Goal: Task Accomplishment & Management: Manage account settings

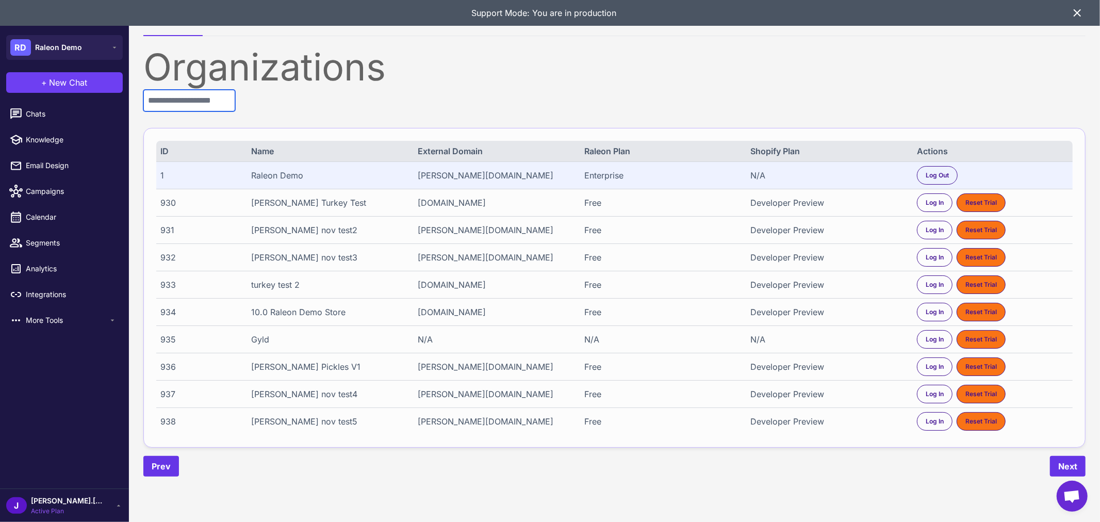
click at [235, 103] on input "text" at bounding box center [189, 101] width 92 height 22
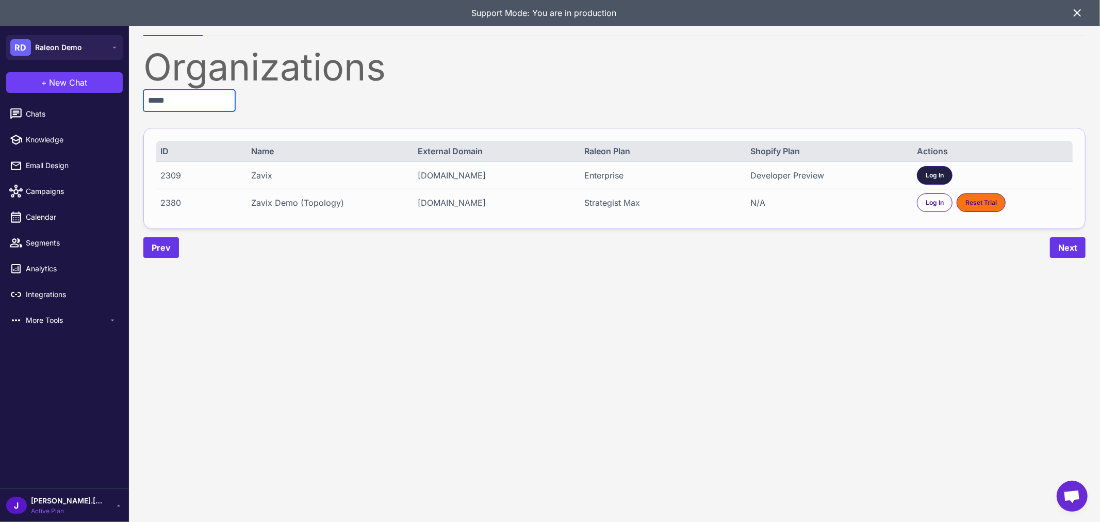
type input "*****"
click at [934, 169] on div "Log In" at bounding box center [935, 175] width 36 height 19
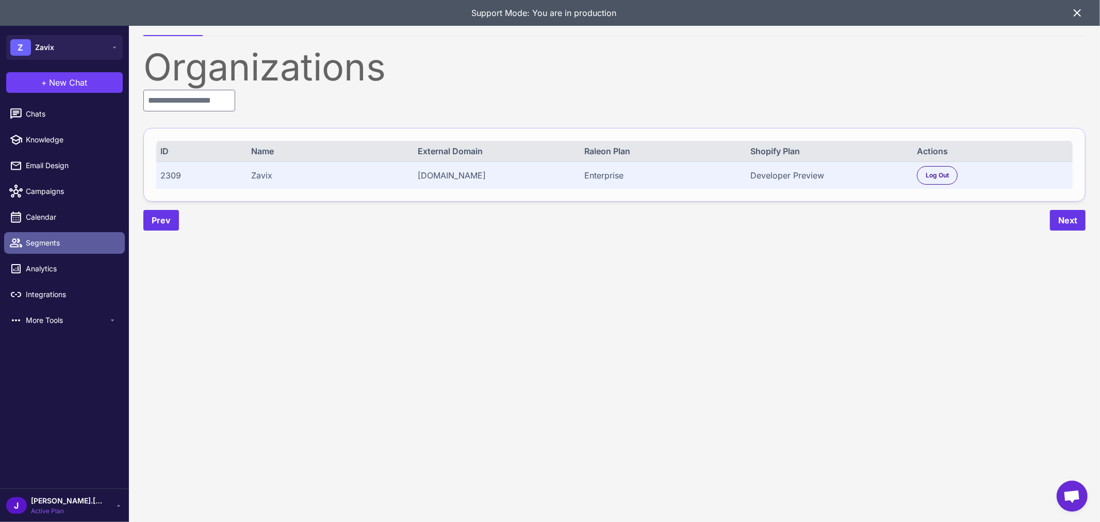
click at [38, 239] on span "Segments" at bounding box center [71, 242] width 91 height 11
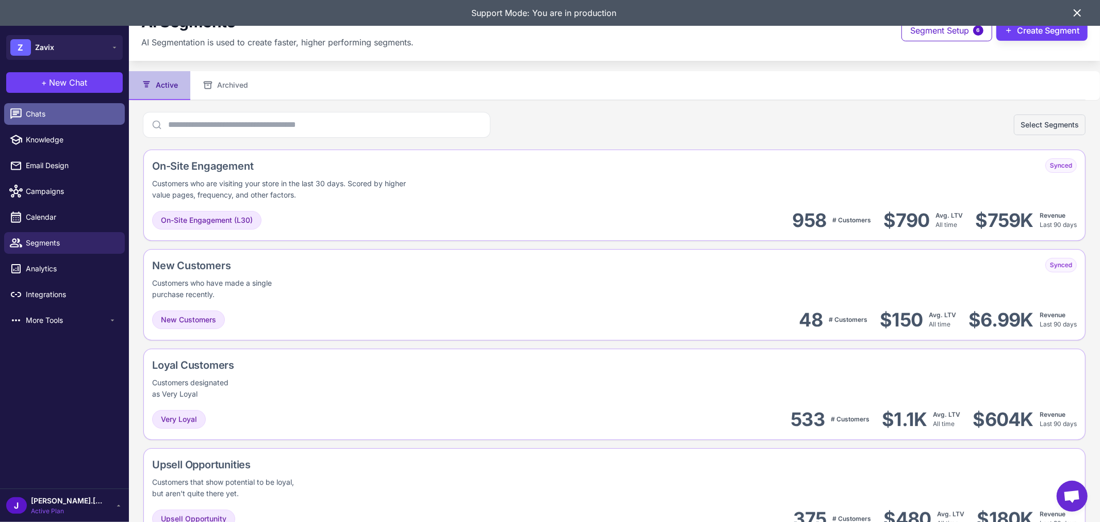
click at [24, 114] on div at bounding box center [18, 113] width 13 height 13
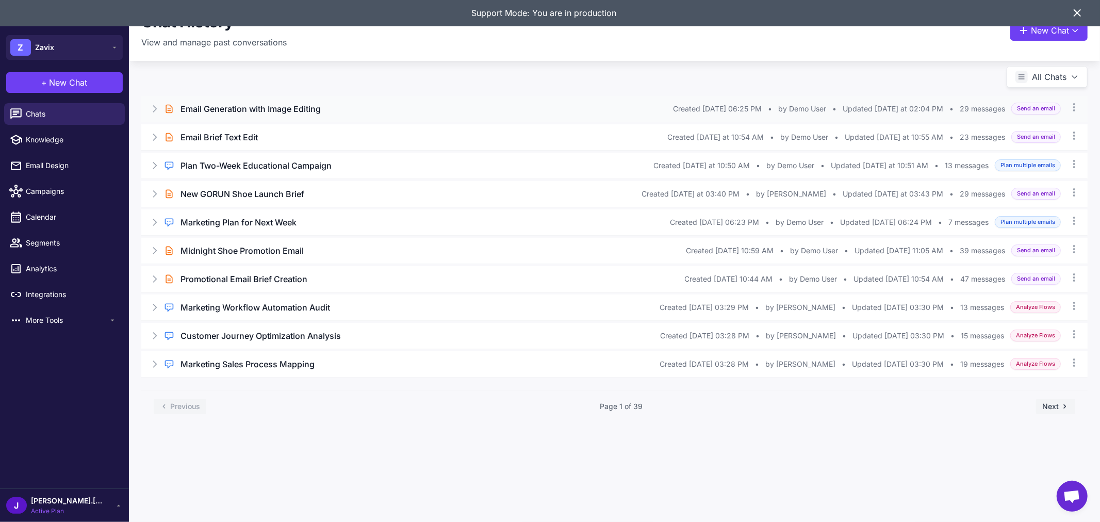
click at [305, 114] on h3 "Email Generation with Image Editing" at bounding box center [251, 109] width 140 height 12
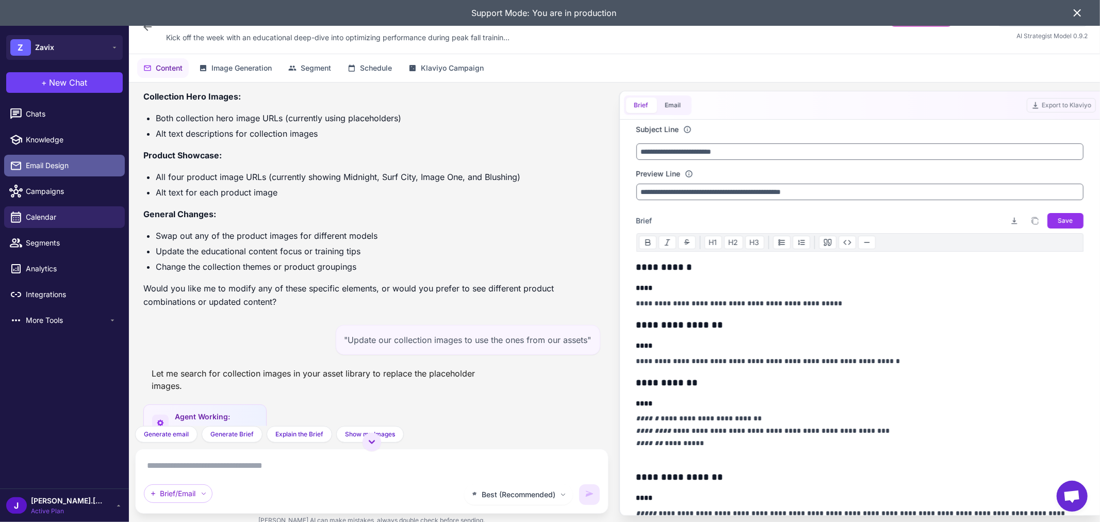
scroll to position [1145, 0]
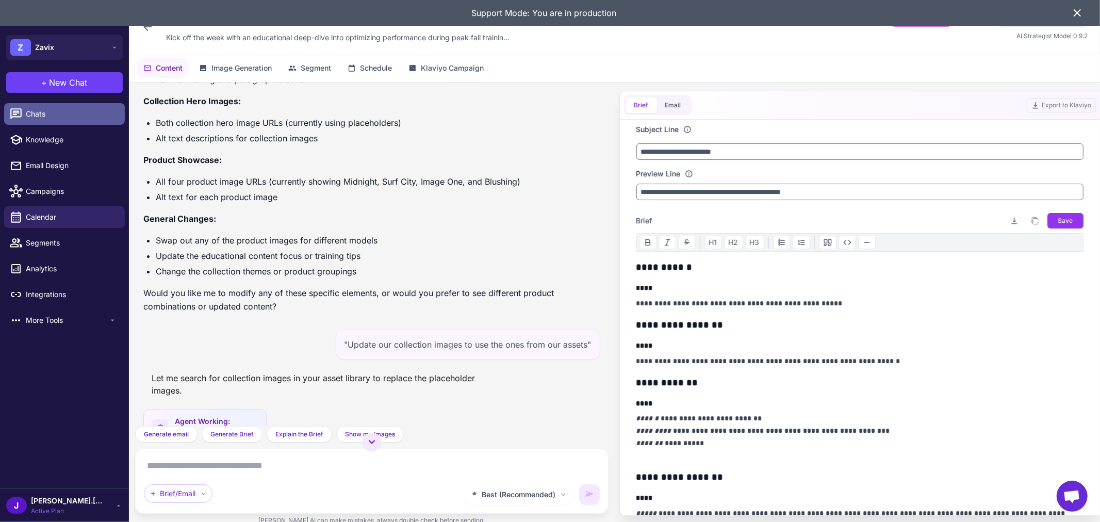
click at [51, 109] on span "Chats" at bounding box center [71, 113] width 91 height 11
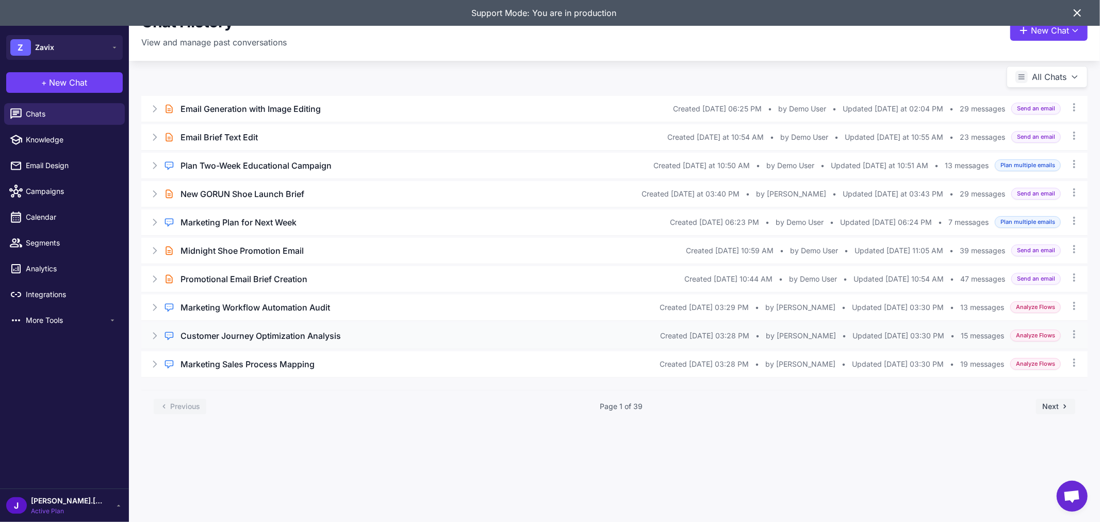
click at [226, 336] on h3 "Customer Journey Optimization Analysis" at bounding box center [261, 336] width 160 height 12
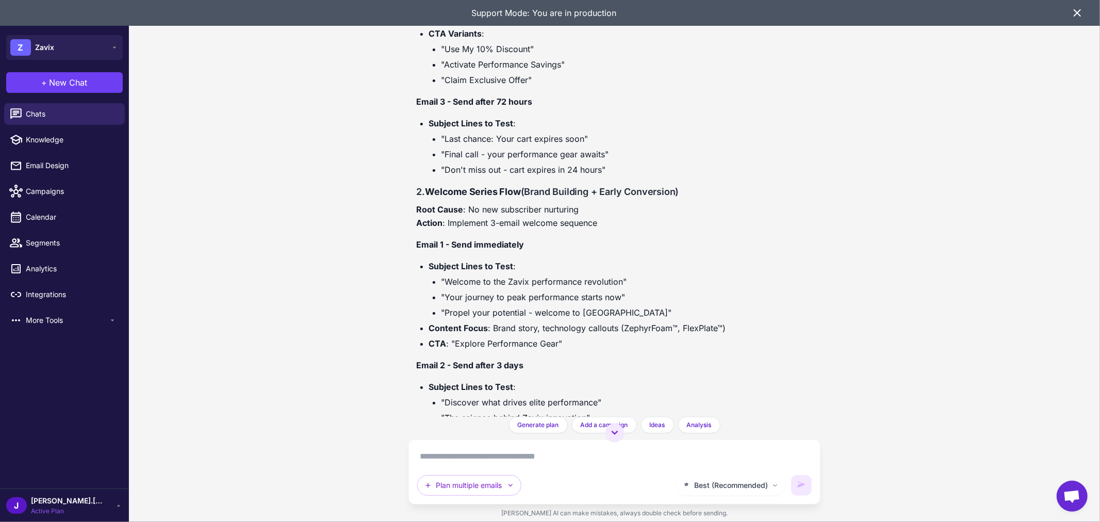
scroll to position [1502, 0]
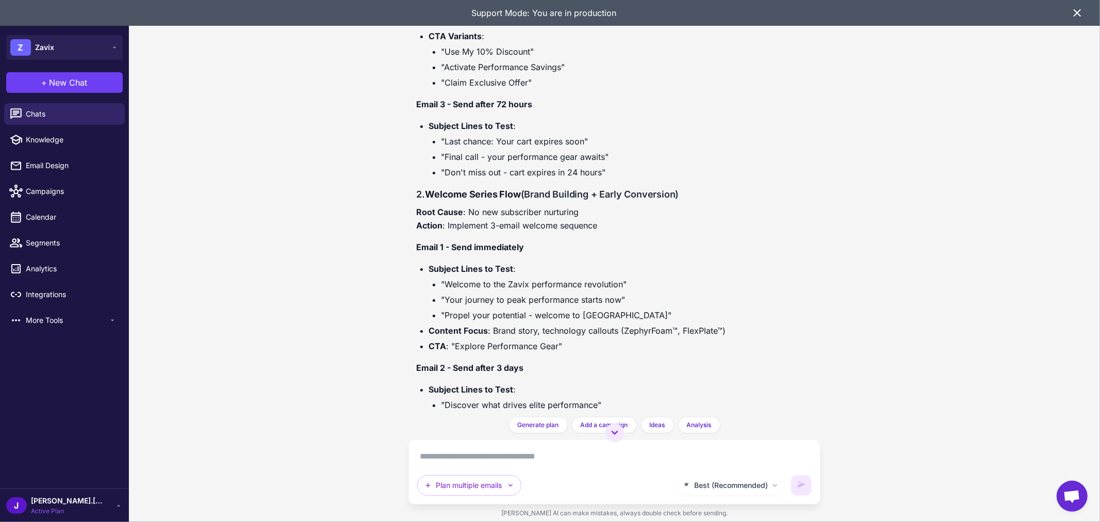
click at [1085, 7] on div "Support Mode: You are in production" at bounding box center [550, 13] width 1100 height 26
click at [1078, 15] on icon at bounding box center [1077, 13] width 12 height 12
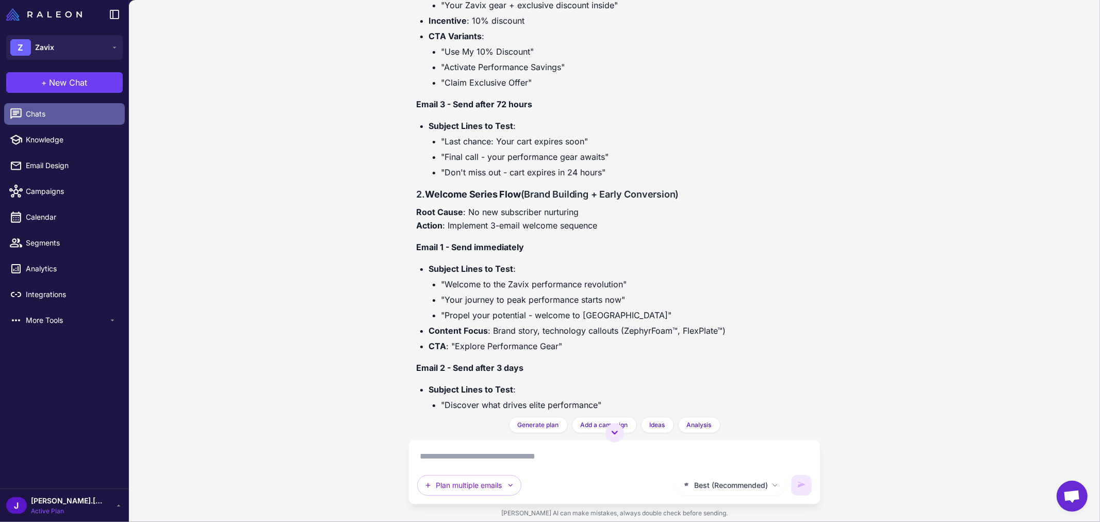
click at [31, 119] on span "Chats" at bounding box center [71, 113] width 91 height 11
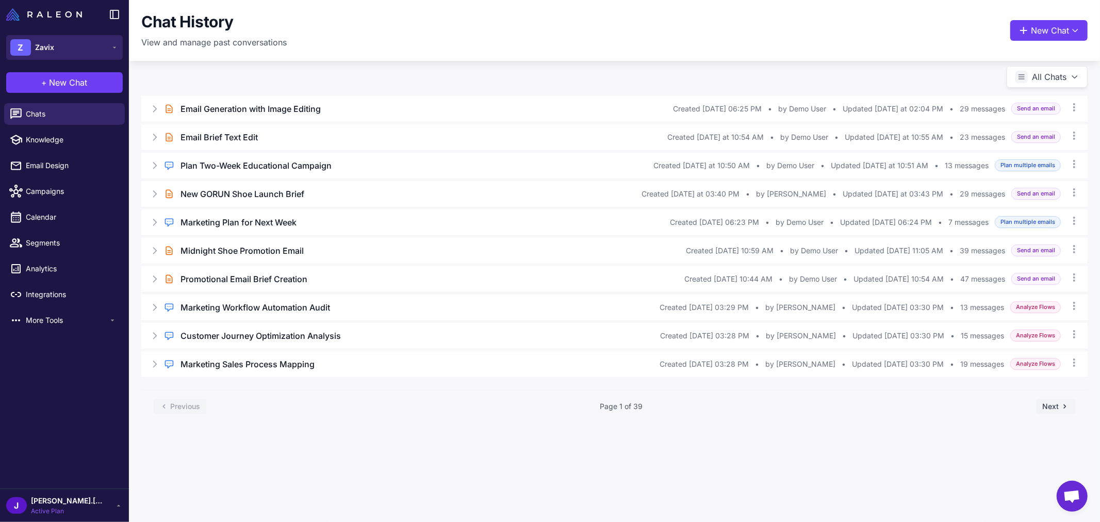
click at [54, 47] on button "Z Zavix" at bounding box center [64, 47] width 117 height 25
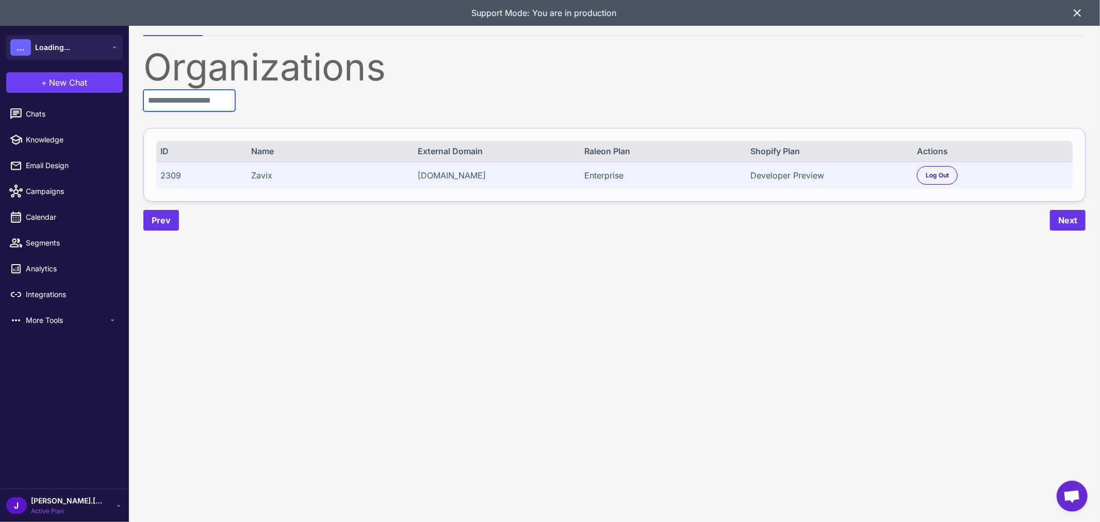
click at [214, 99] on input "text" at bounding box center [189, 101] width 92 height 22
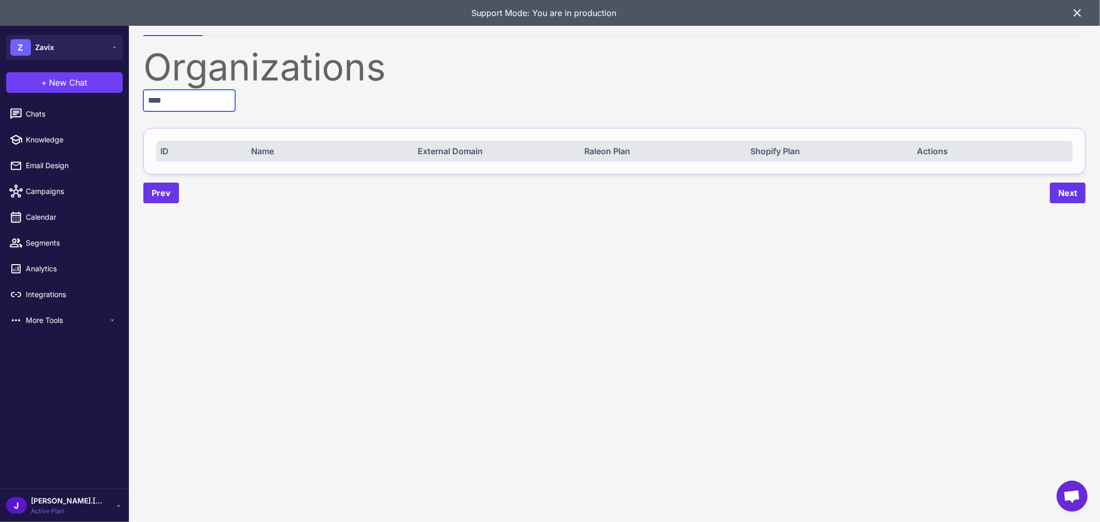
drag, startPoint x: 201, startPoint y: 97, endPoint x: 142, endPoint y: 99, distance: 58.8
click at [142, 99] on div "Organizations Demo Environments Organizations **** ID Name External Domain Rale…" at bounding box center [614, 109] width 971 height 218
type input "****"
click at [199, 100] on input "text" at bounding box center [189, 101] width 92 height 22
paste input "****"
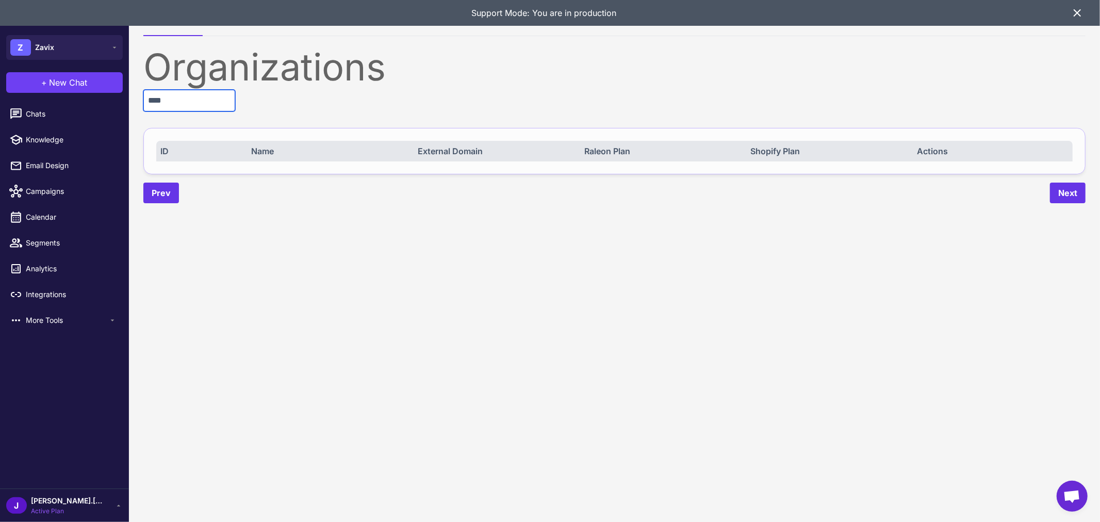
type input "****"
click at [179, 95] on input "****" at bounding box center [189, 101] width 92 height 22
click at [1081, 9] on icon at bounding box center [1077, 13] width 12 height 12
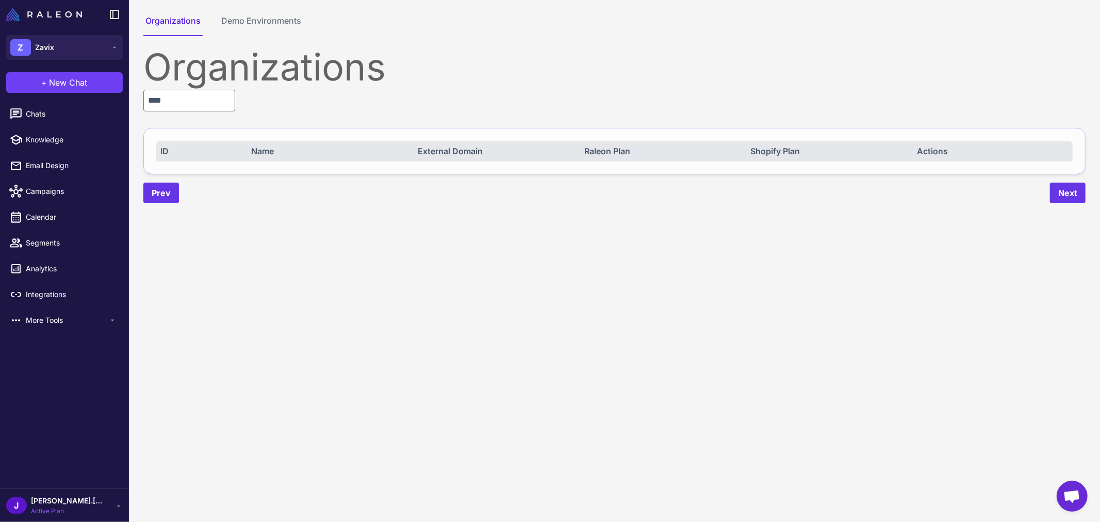
click at [119, 511] on div "J jason.dudley Active Plan" at bounding box center [64, 505] width 117 height 21
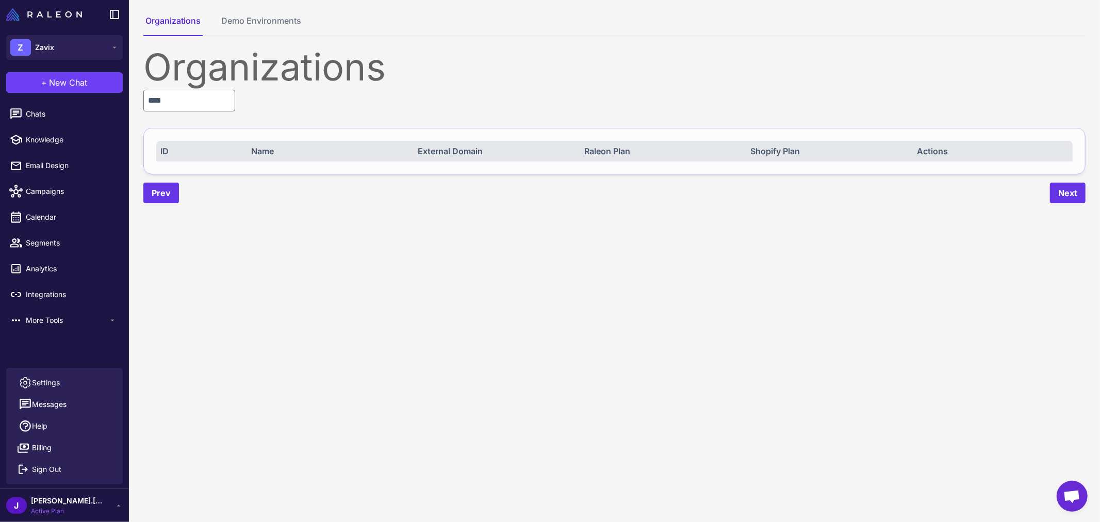
click at [289, 415] on content "Organizations Demo Environments Organizations **** ID Name External Domain Rale…" at bounding box center [614, 261] width 971 height 522
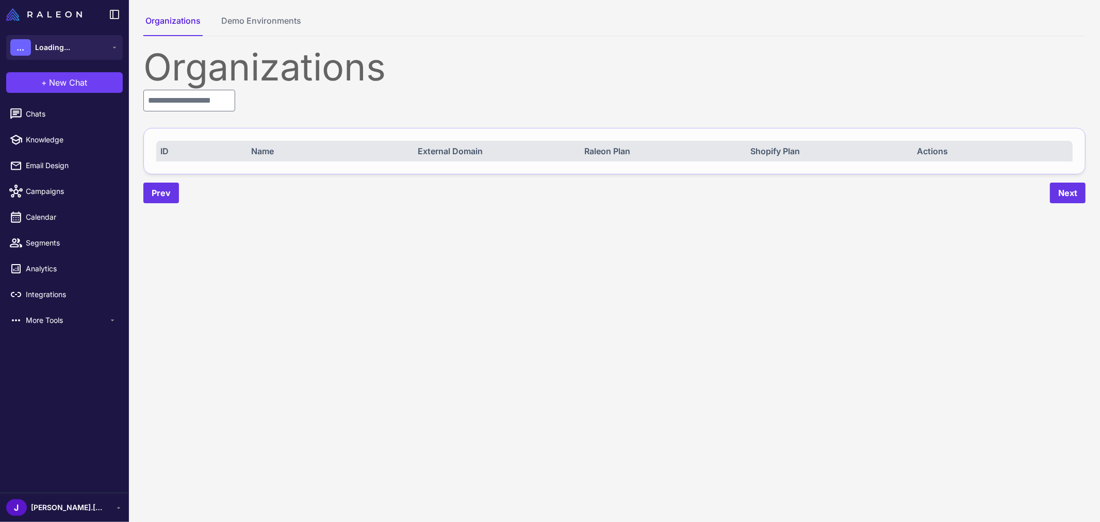
click at [52, 513] on span "[PERSON_NAME].[PERSON_NAME]" at bounding box center [67, 507] width 72 height 11
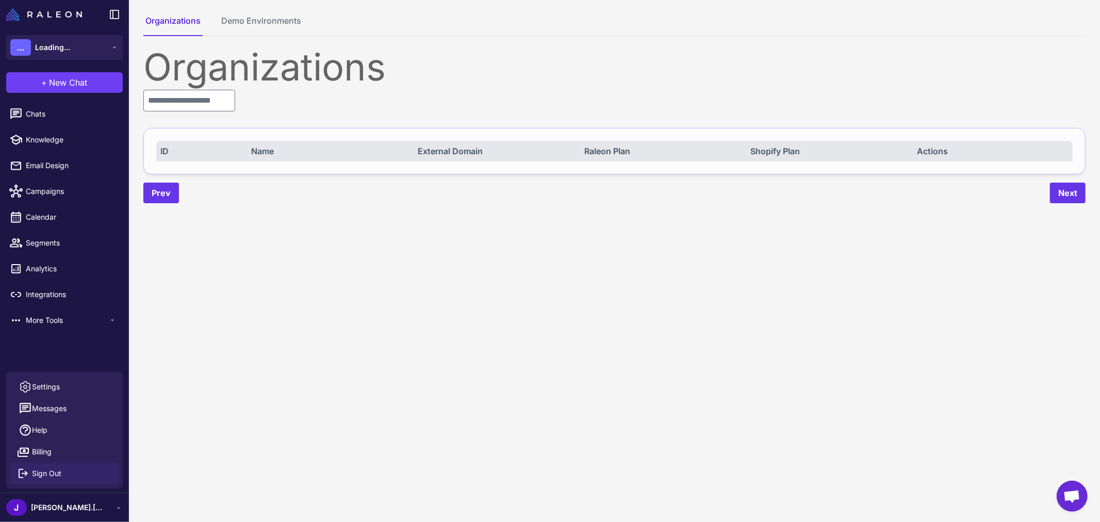
click at [53, 475] on span "Sign Out" at bounding box center [46, 473] width 29 height 11
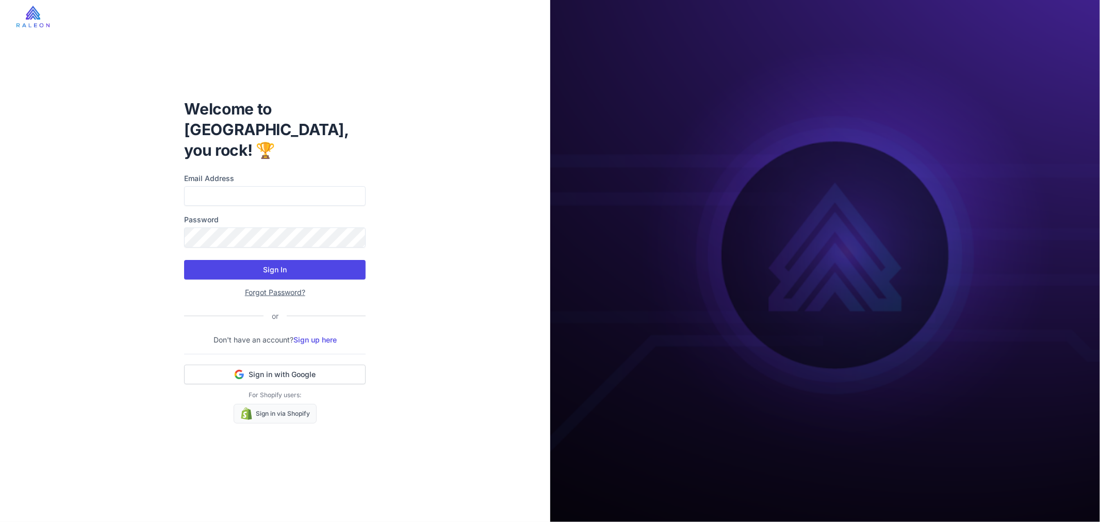
type input "**********"
click at [266, 260] on button "Sign In" at bounding box center [275, 270] width 182 height 20
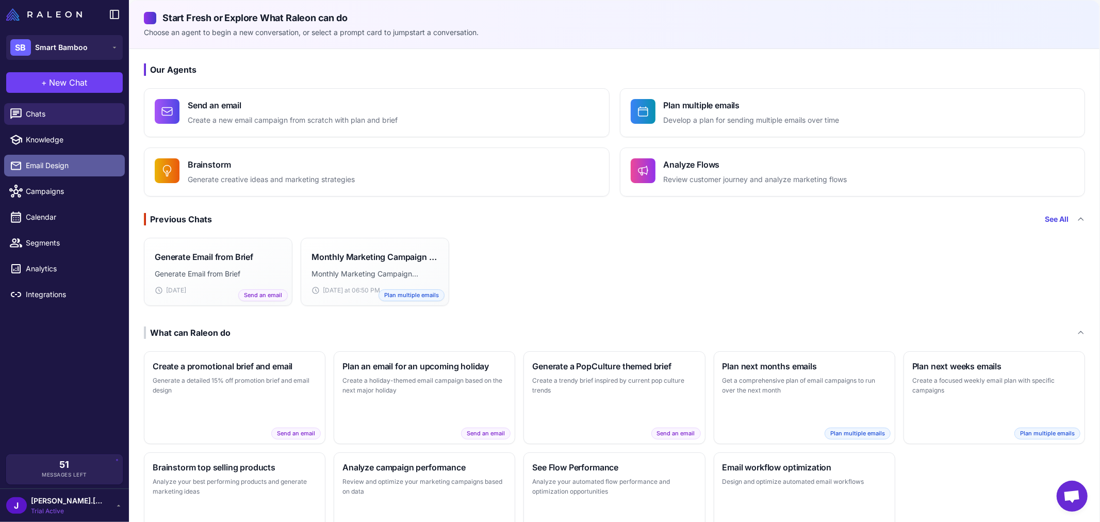
click at [45, 157] on link "Email Design" at bounding box center [64, 166] width 121 height 22
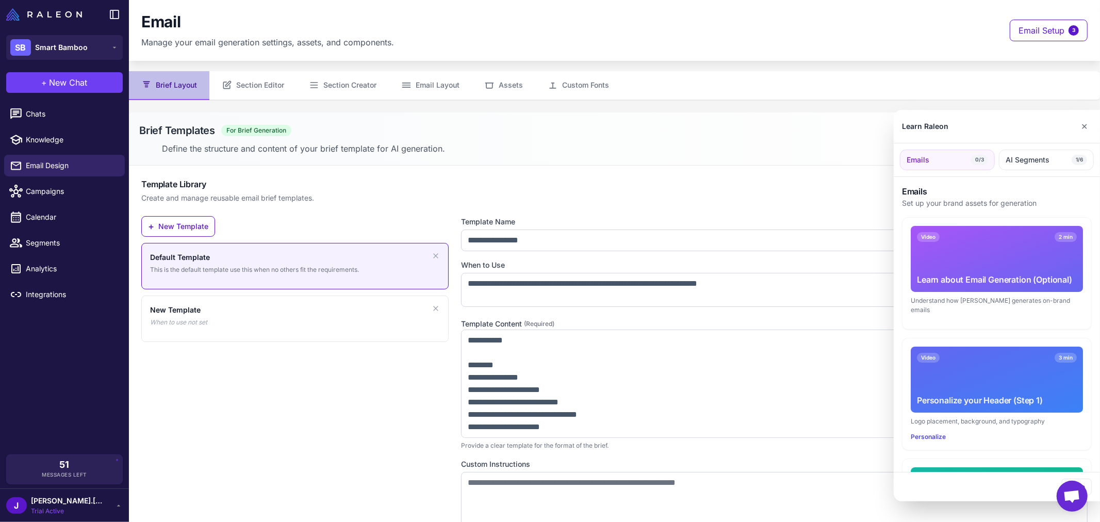
click at [240, 85] on div at bounding box center [550, 261] width 1100 height 522
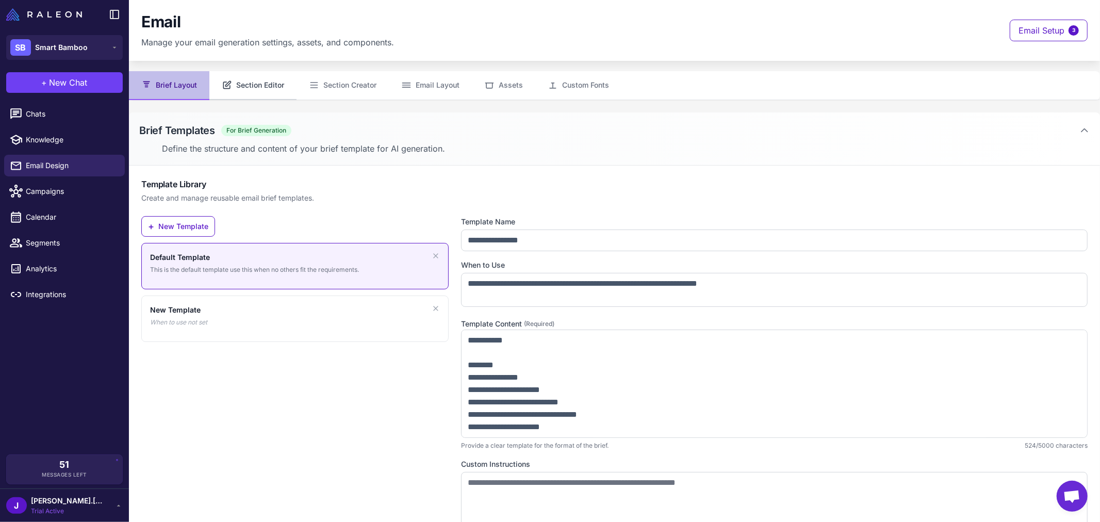
click at [266, 81] on button "Section Editor" at bounding box center [252, 85] width 87 height 29
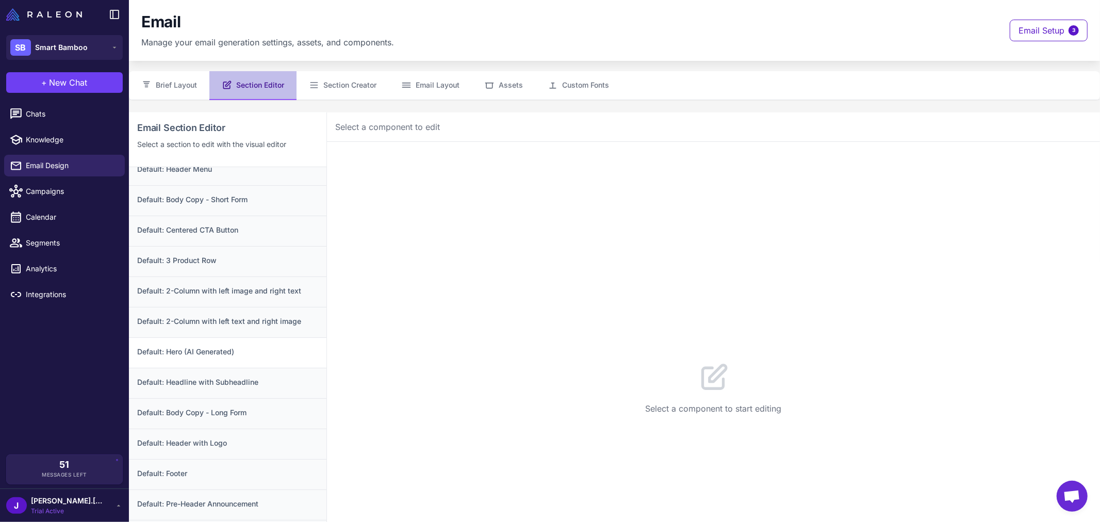
scroll to position [17, 0]
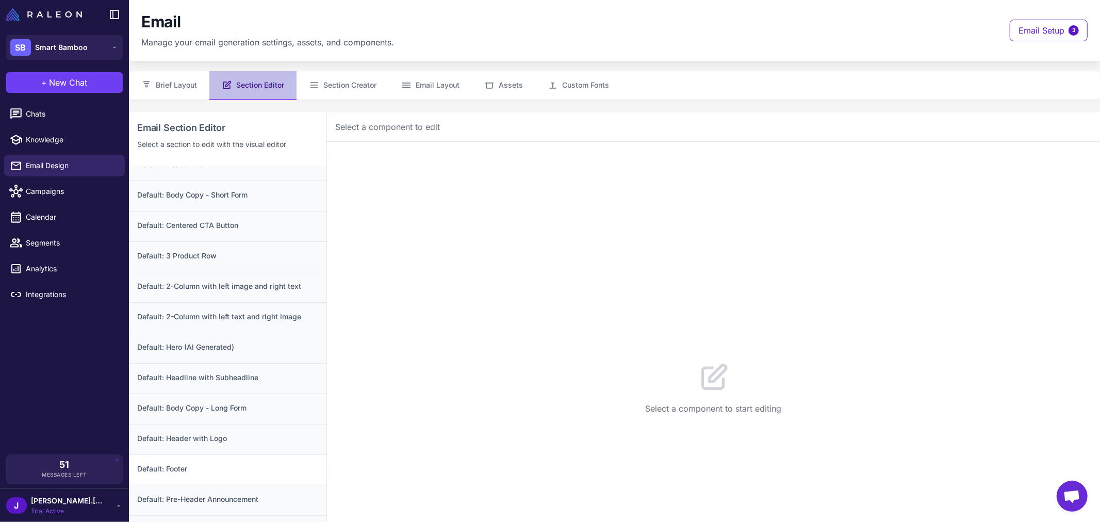
click at [172, 463] on h3 "Default: Footer" at bounding box center [227, 468] width 181 height 11
click at [415, 159] on button "Configuration 8" at bounding box center [416, 157] width 88 height 29
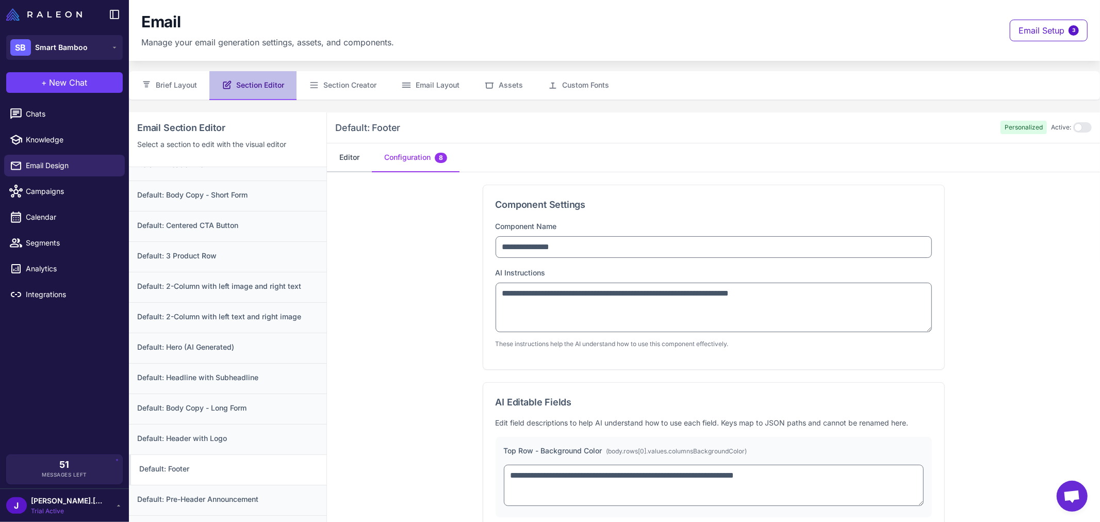
click at [334, 155] on button "Editor" at bounding box center [349, 157] width 45 height 29
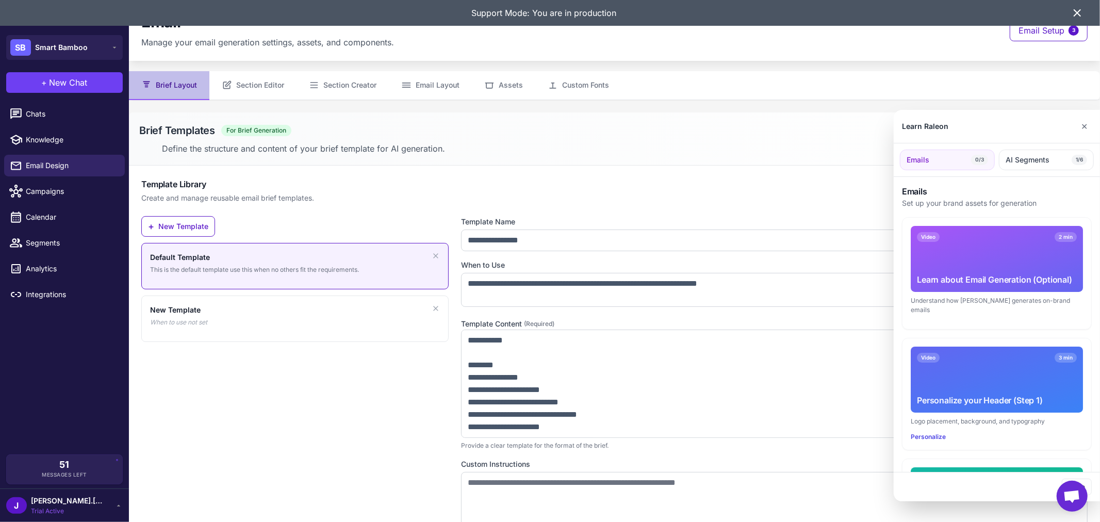
click at [98, 43] on div at bounding box center [550, 261] width 1100 height 522
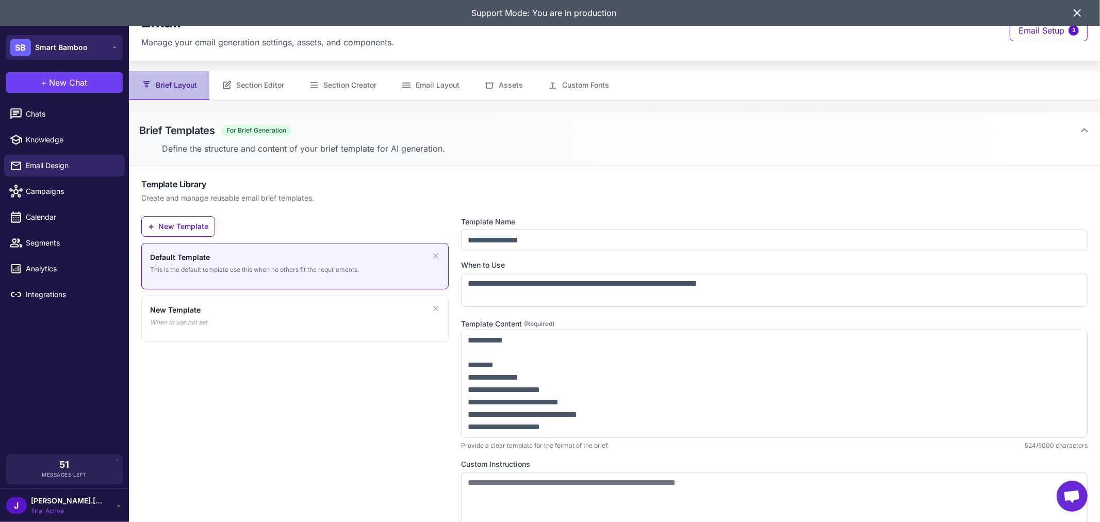
click at [111, 47] on icon at bounding box center [114, 47] width 8 height 8
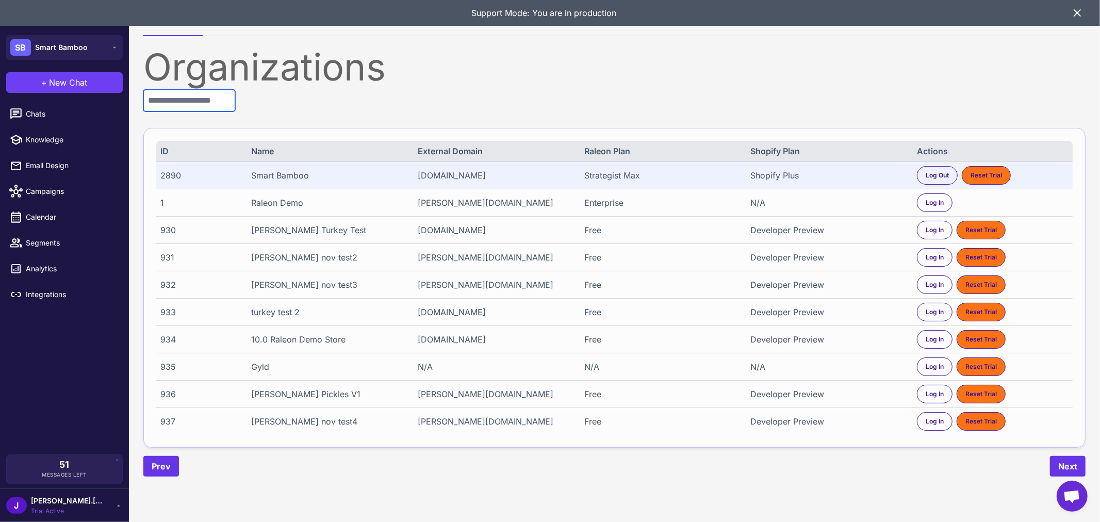
click at [221, 91] on input "text" at bounding box center [189, 101] width 92 height 22
click at [203, 95] on input "text" at bounding box center [189, 101] width 92 height 22
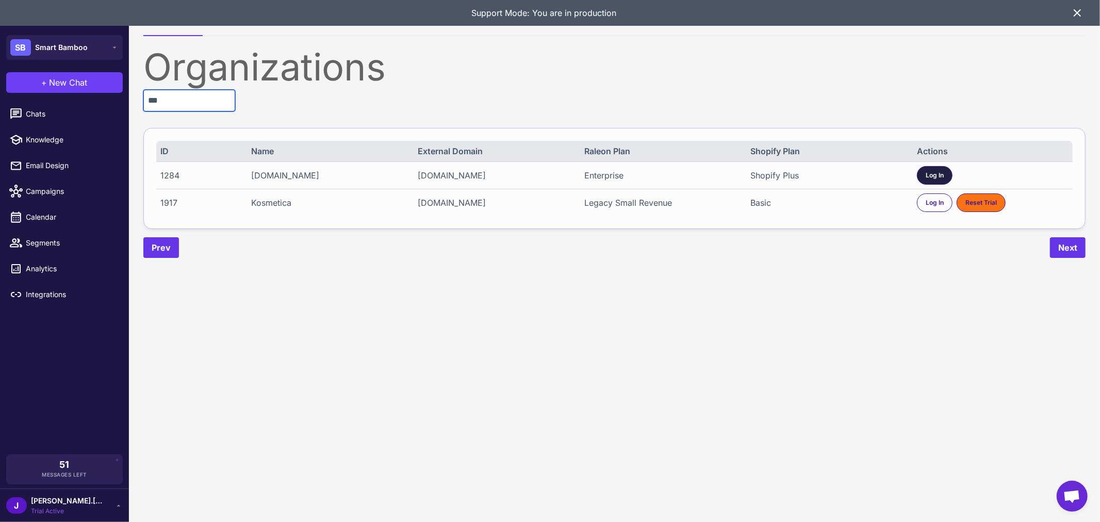
type input "***"
click at [944, 167] on div "Log In" at bounding box center [935, 175] width 36 height 19
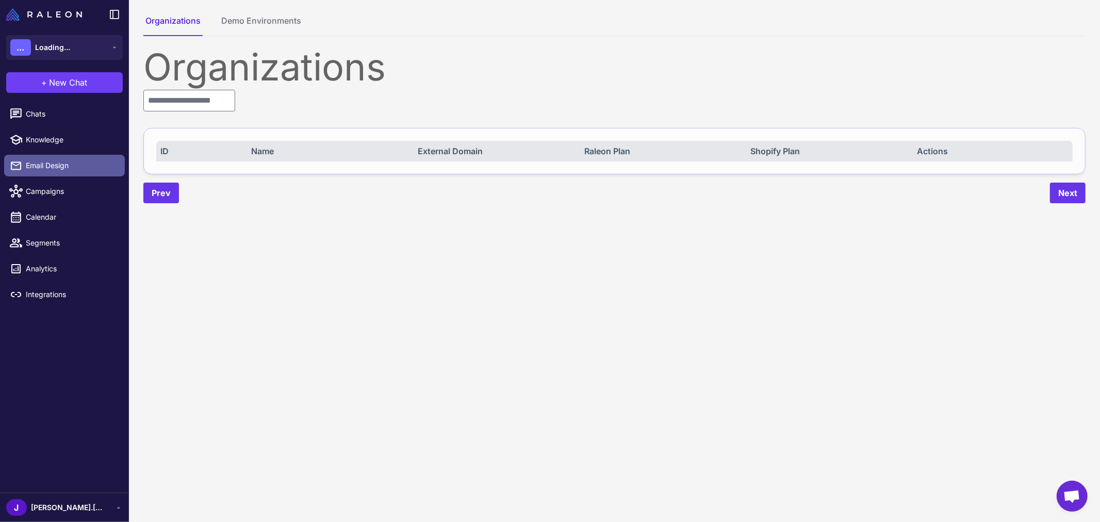
click at [49, 162] on span "Email Design" at bounding box center [71, 165] width 91 height 11
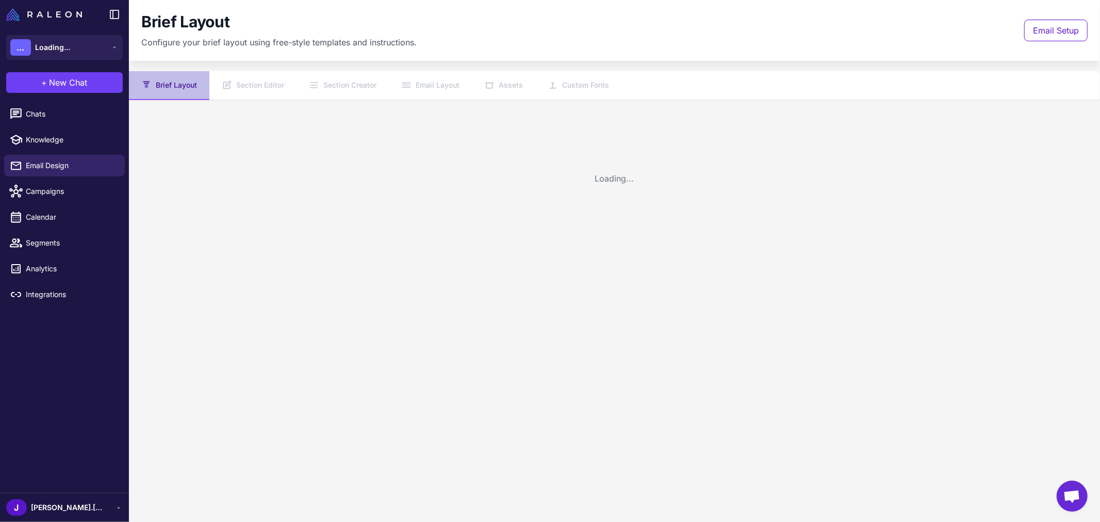
click at [268, 81] on nav "Brief Layout Section Editor Section Creator Email Layout Assets Custom Fonts" at bounding box center [614, 85] width 971 height 29
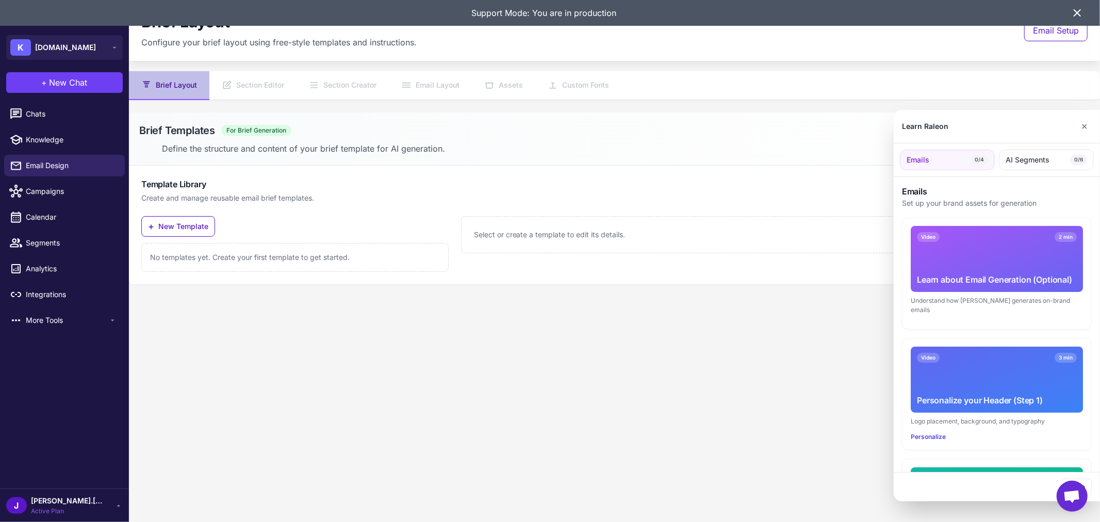
click at [262, 86] on div at bounding box center [550, 261] width 1100 height 522
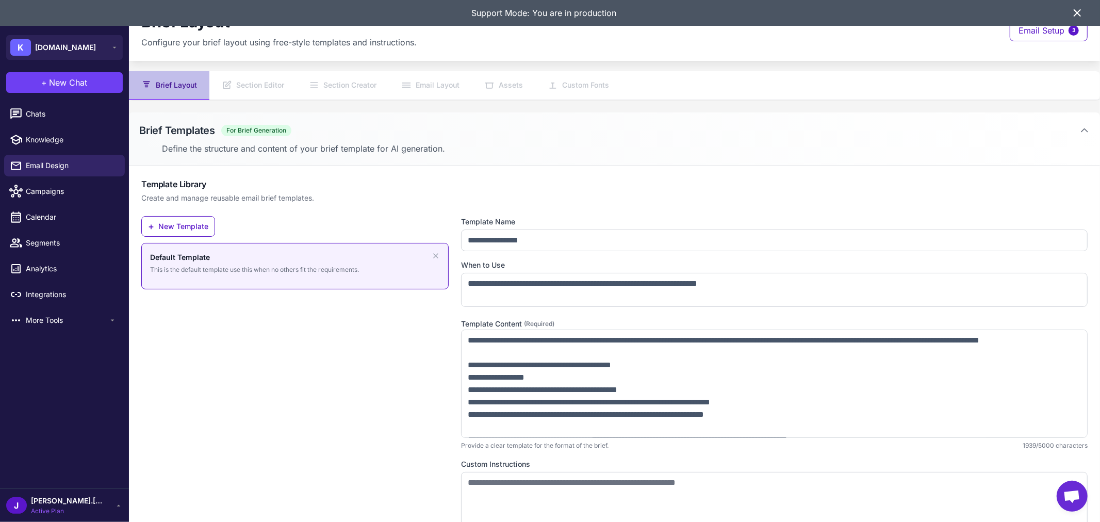
click at [252, 78] on nav "Brief Layout Section Editor Section Creator Email Layout Assets Custom Fonts" at bounding box center [614, 85] width 971 height 29
click at [297, 85] on nav "Brief Layout Section Editor Section Creator Email Layout Assets Custom Fonts" at bounding box center [614, 85] width 971 height 29
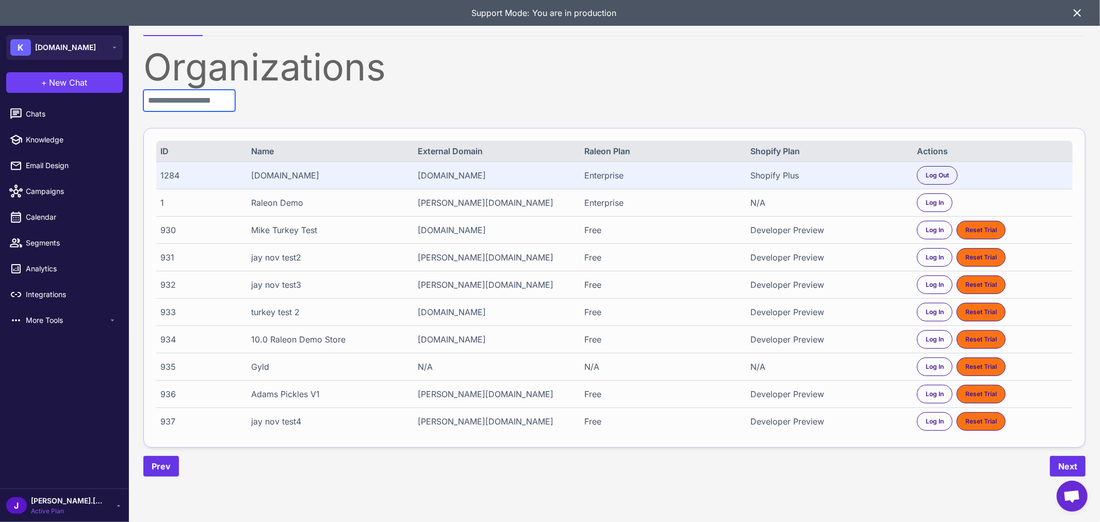
click at [189, 101] on input "text" at bounding box center [189, 101] width 92 height 22
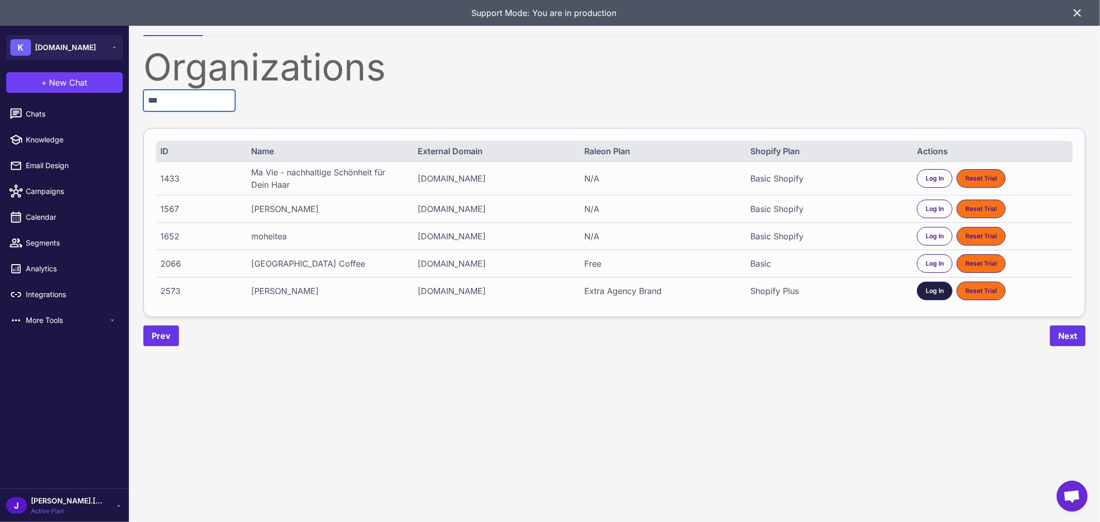
type input "***"
click at [936, 290] on span "Log In" at bounding box center [935, 290] width 18 height 9
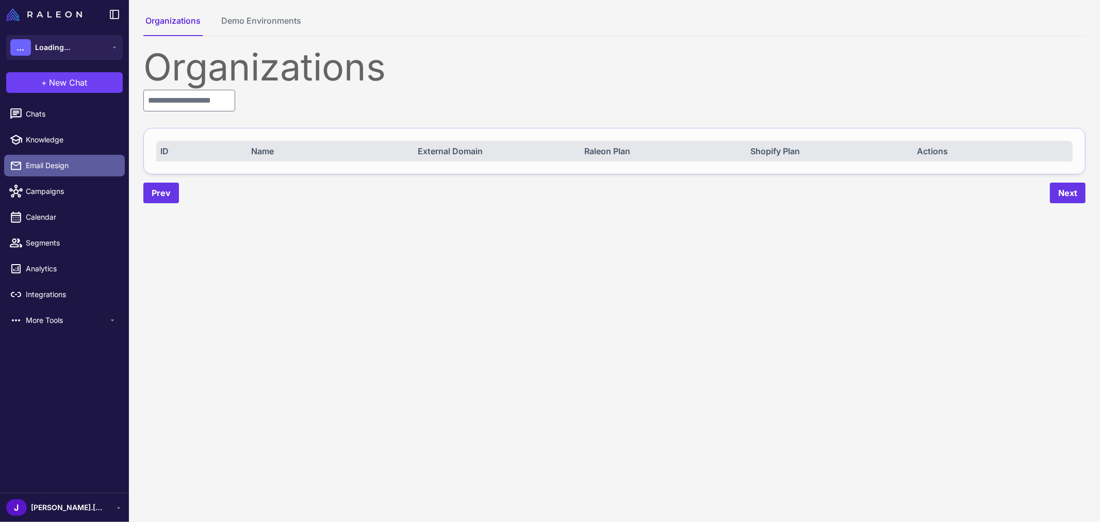
click at [38, 165] on span "Email Design" at bounding box center [71, 165] width 91 height 11
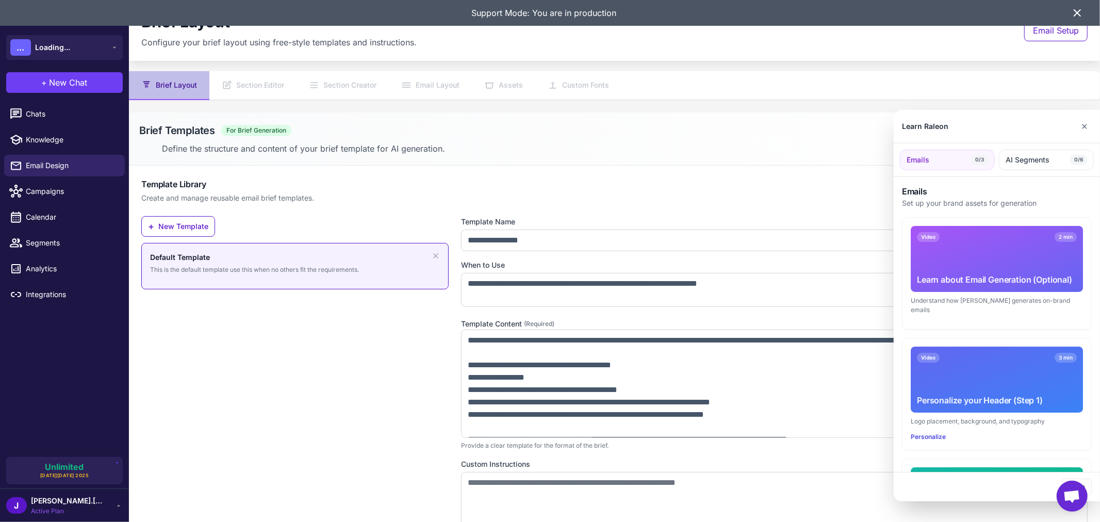
click at [254, 85] on div at bounding box center [550, 261] width 1100 height 522
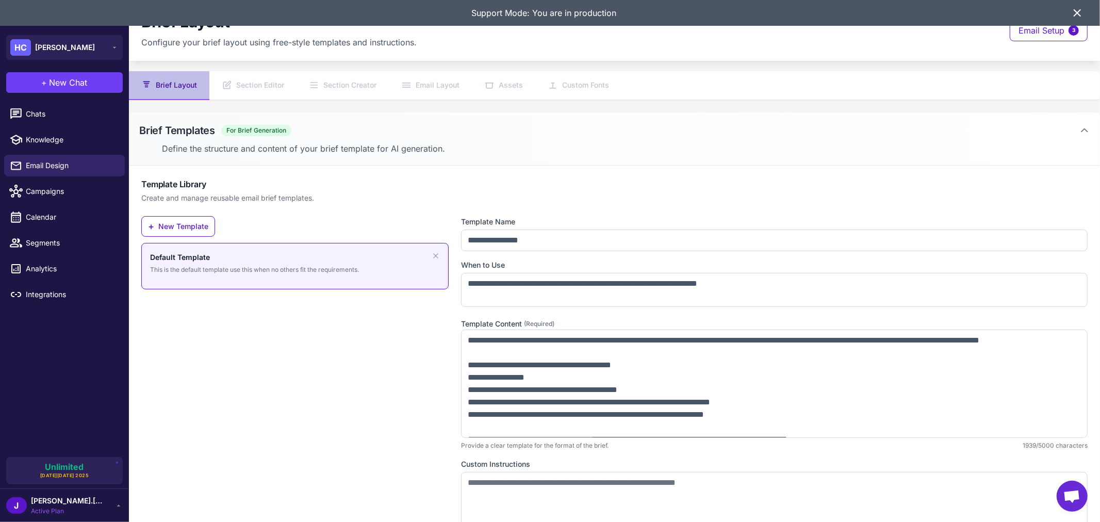
click at [285, 80] on nav "Brief Layout Section Editor Section Creator Email Layout Assets Custom Fonts" at bounding box center [614, 85] width 971 height 29
click at [260, 89] on nav "Brief Layout Section Editor Section Creator Email Layout Assets Custom Fonts" at bounding box center [614, 85] width 971 height 29
click at [111, 504] on div "[PERSON_NAME].[PERSON_NAME] Active Plan" at bounding box center [64, 505] width 117 height 21
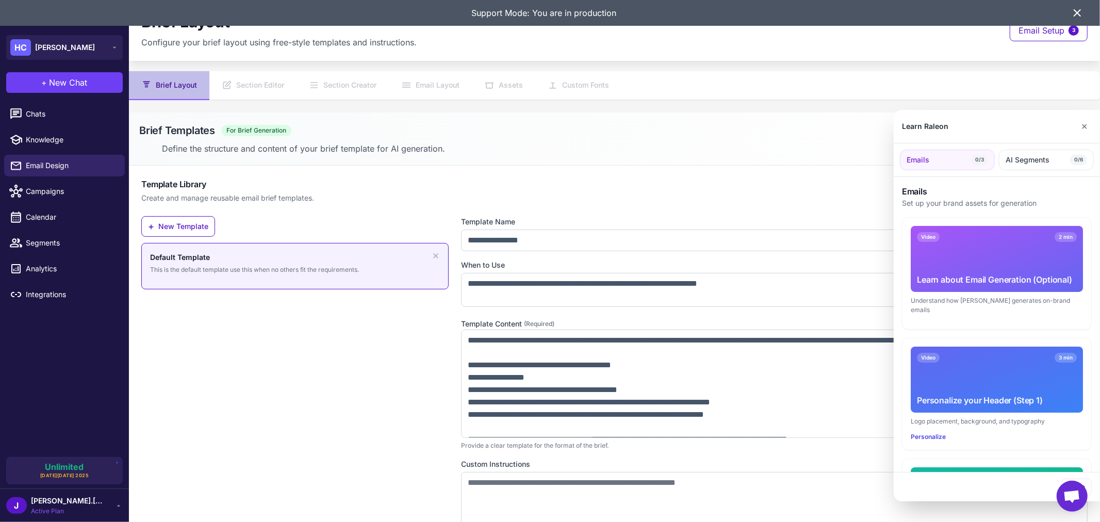
click at [250, 85] on div at bounding box center [550, 261] width 1100 height 522
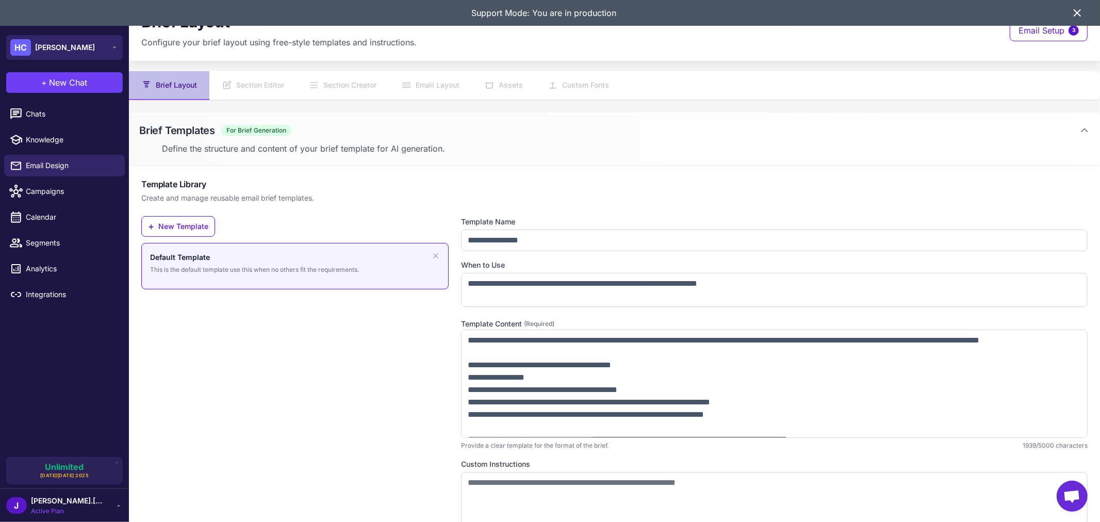
click at [85, 43] on button "HC Heidi Carey" at bounding box center [64, 47] width 117 height 25
click at [110, 513] on div "J jason.dudley Active Plan" at bounding box center [64, 505] width 117 height 21
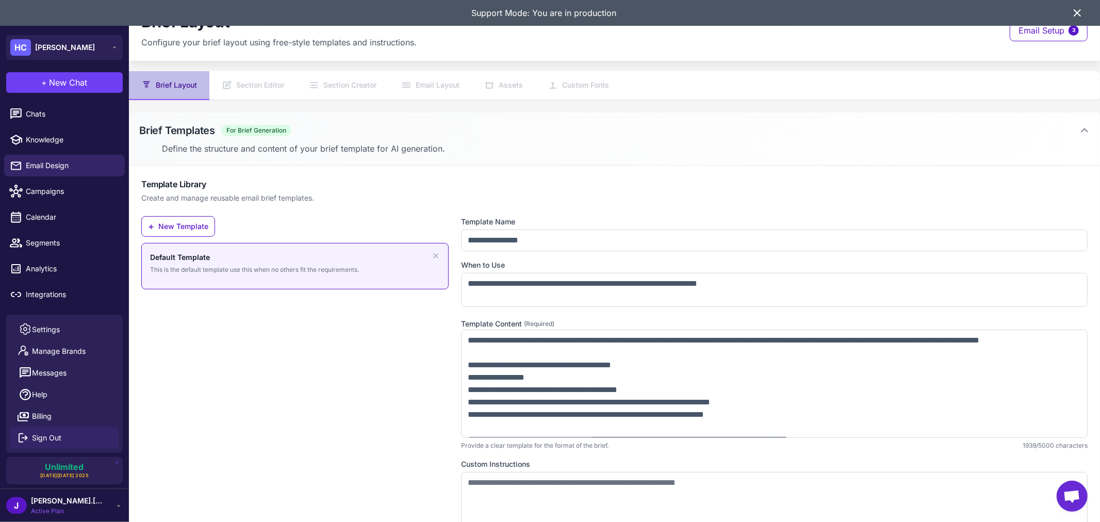
click at [73, 437] on button "Sign Out" at bounding box center [64, 438] width 108 height 22
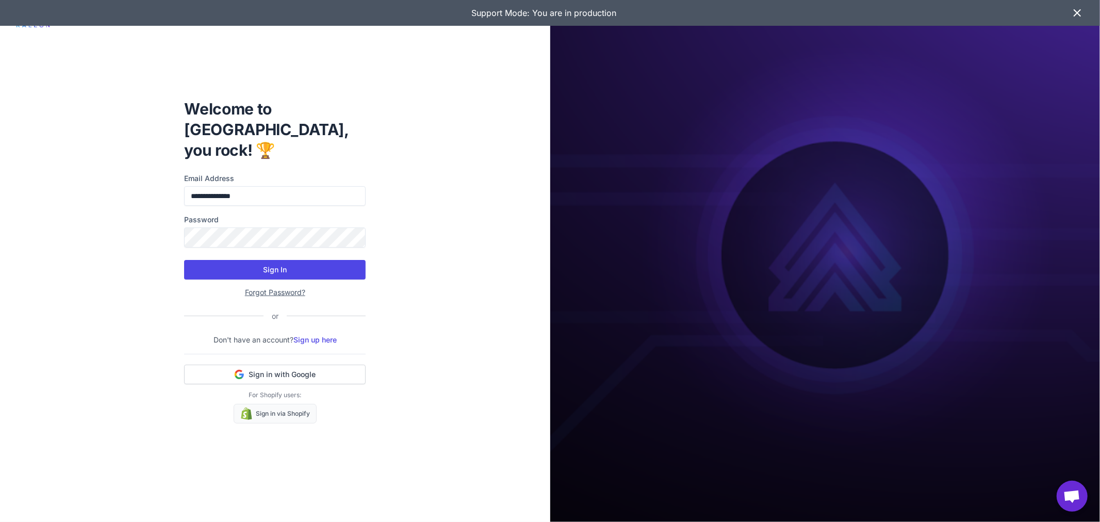
click at [322, 260] on button "Sign In" at bounding box center [275, 270] width 182 height 20
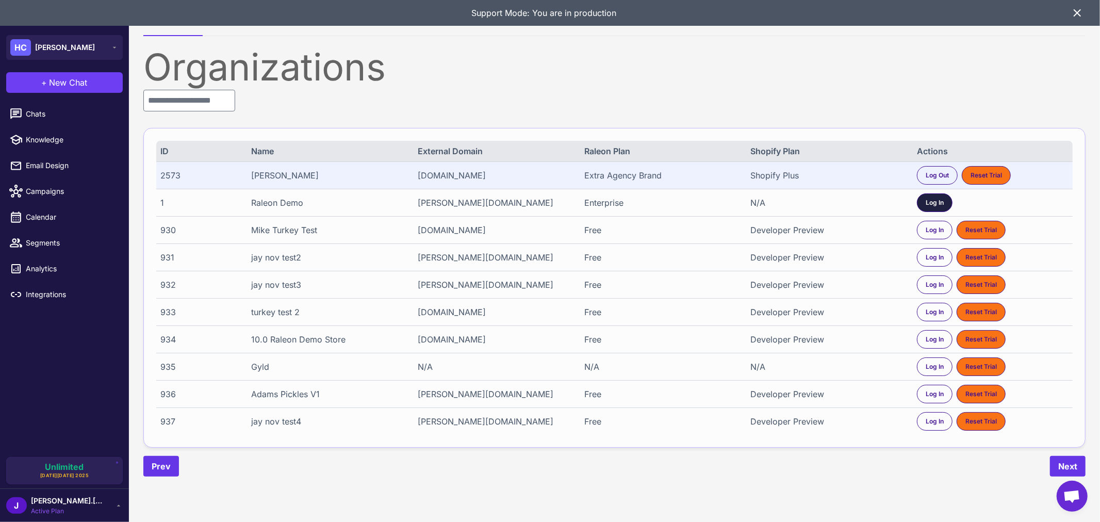
click at [934, 202] on span "Log In" at bounding box center [935, 202] width 18 height 9
